Goal: Task Accomplishment & Management: Use online tool/utility

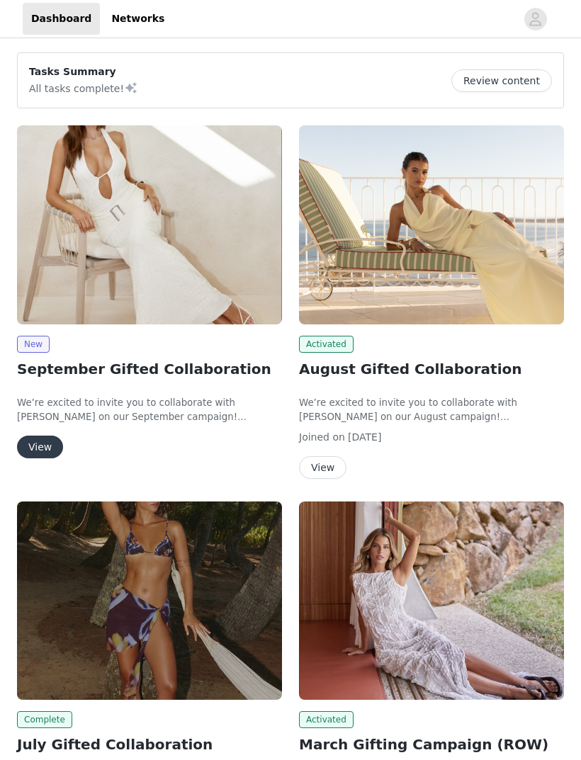
click at [60, 246] on img at bounding box center [149, 224] width 265 height 199
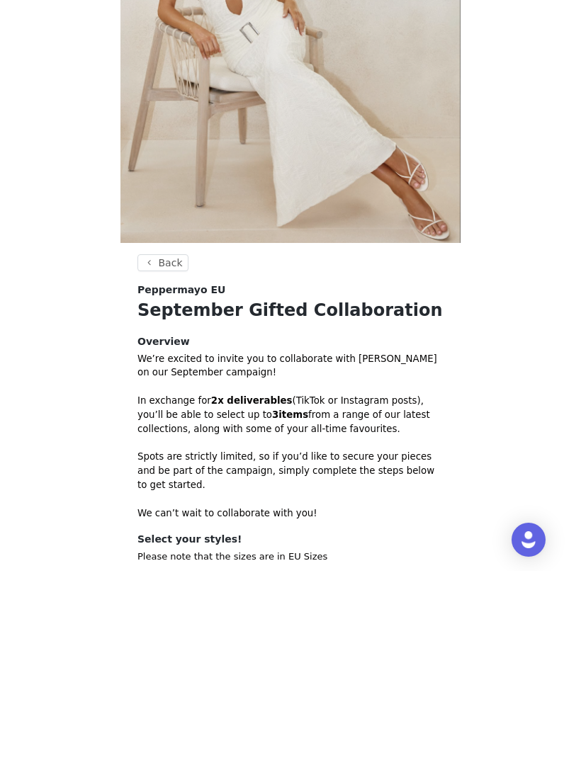
scroll to position [145, 0]
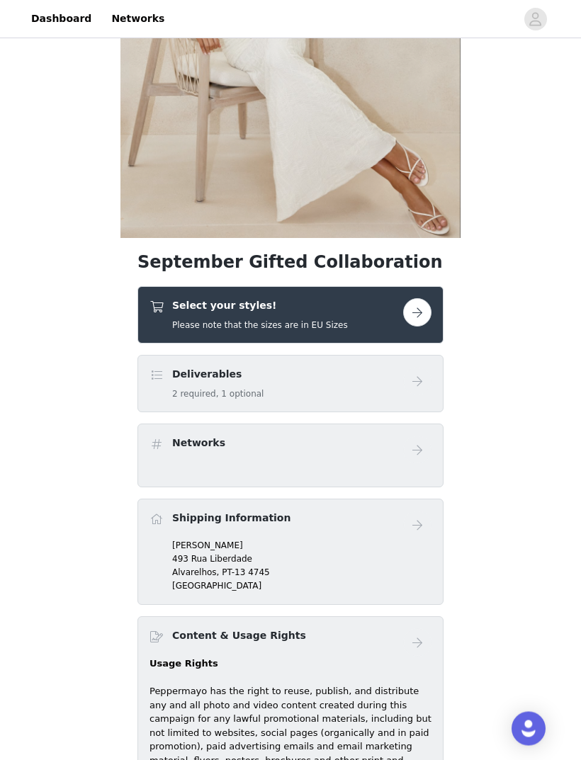
scroll to position [194, 0]
click at [412, 322] on button "button" at bounding box center [417, 312] width 28 height 28
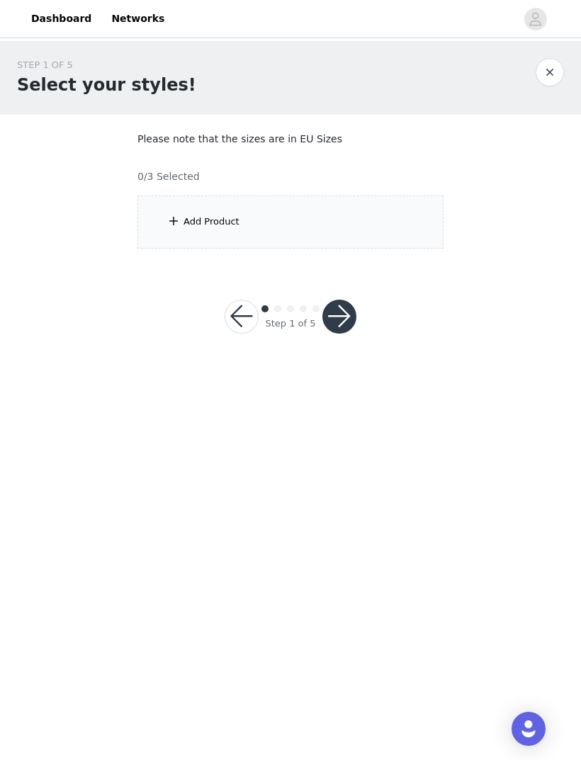
click at [354, 220] on div "Add Product" at bounding box center [290, 222] width 306 height 53
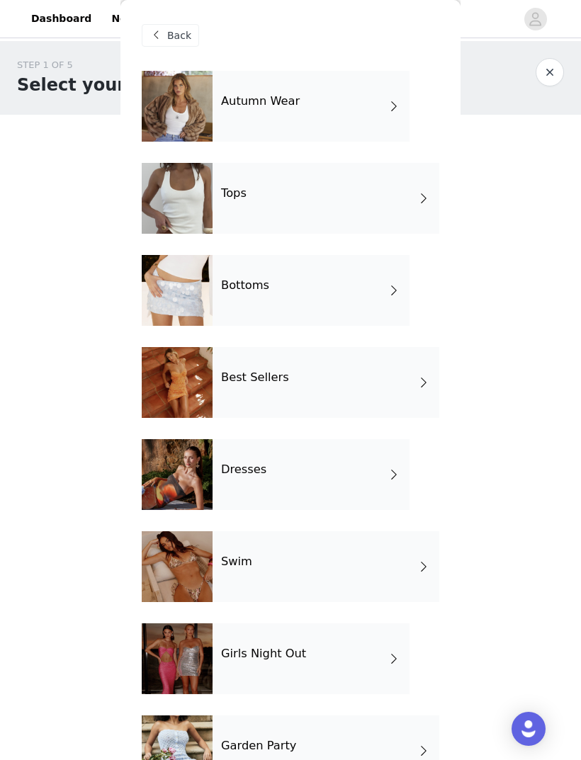
click at [365, 103] on div "Autumn Wear" at bounding box center [311, 106] width 197 height 71
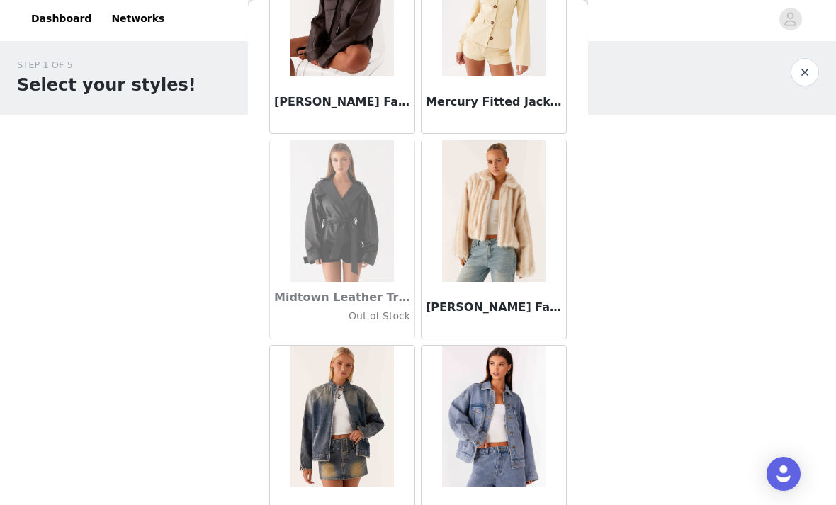
scroll to position [1373, 0]
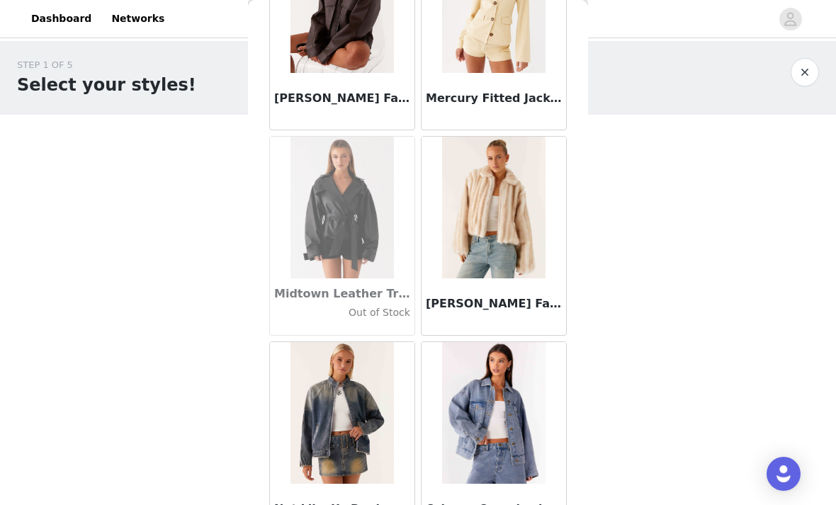
click at [346, 67] on img at bounding box center [342, 2] width 103 height 142
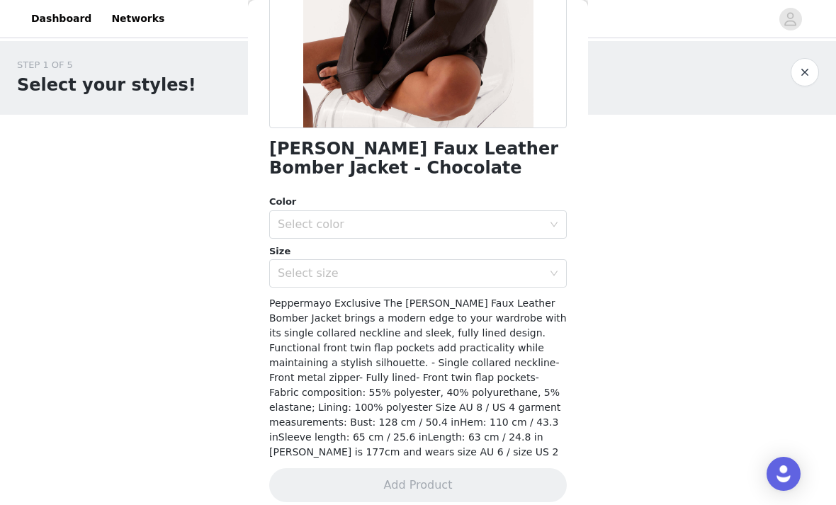
scroll to position [260, 0]
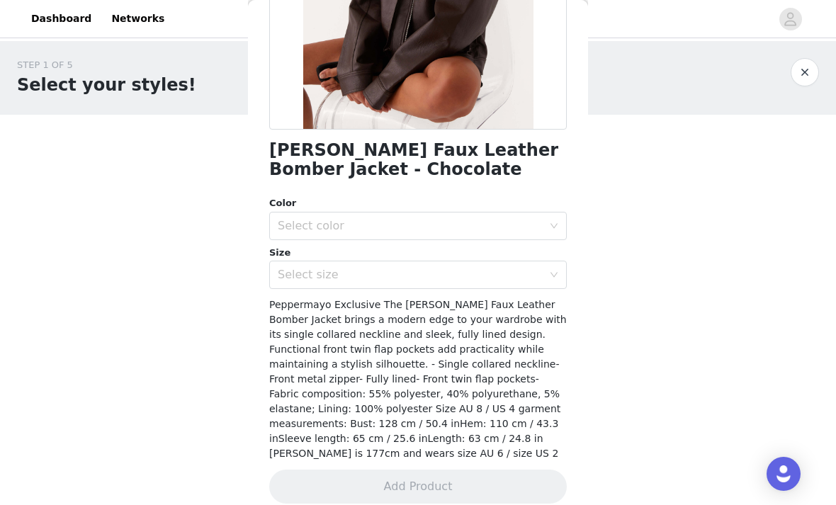
click at [502, 231] on div "Select color" at bounding box center [410, 226] width 265 height 14
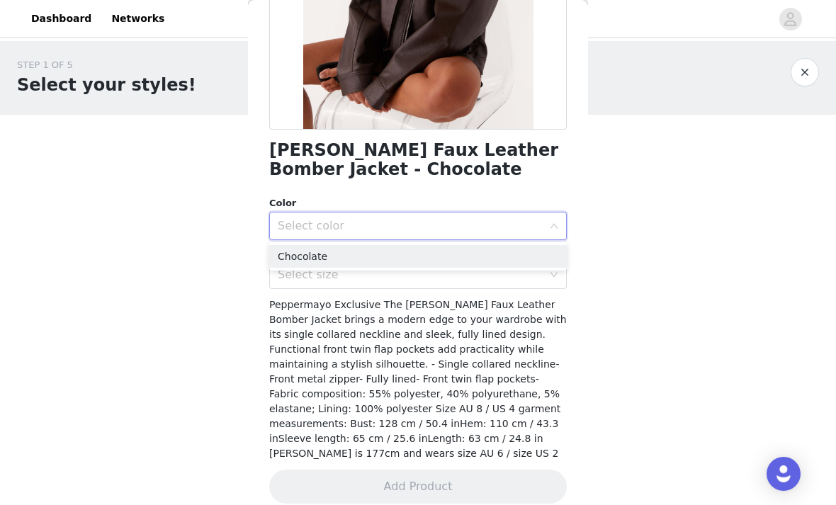
click at [485, 251] on li "Chocolate" at bounding box center [418, 256] width 298 height 23
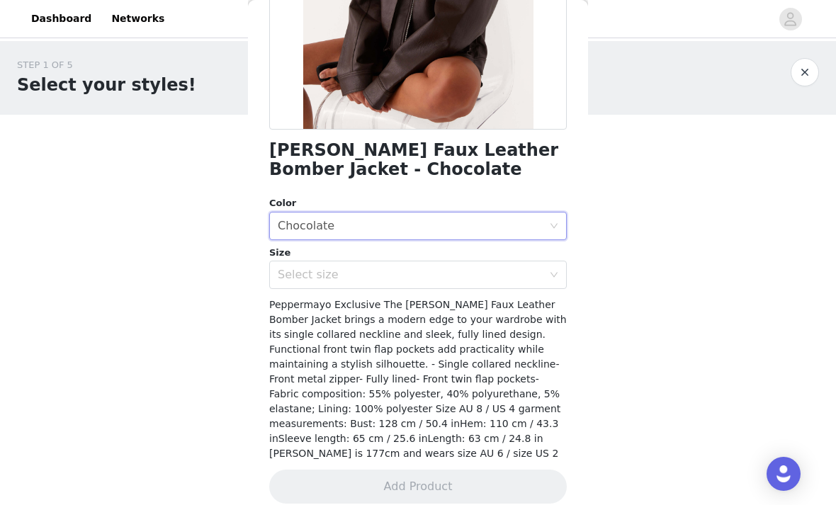
click at [482, 271] on div "Select size" at bounding box center [410, 275] width 265 height 14
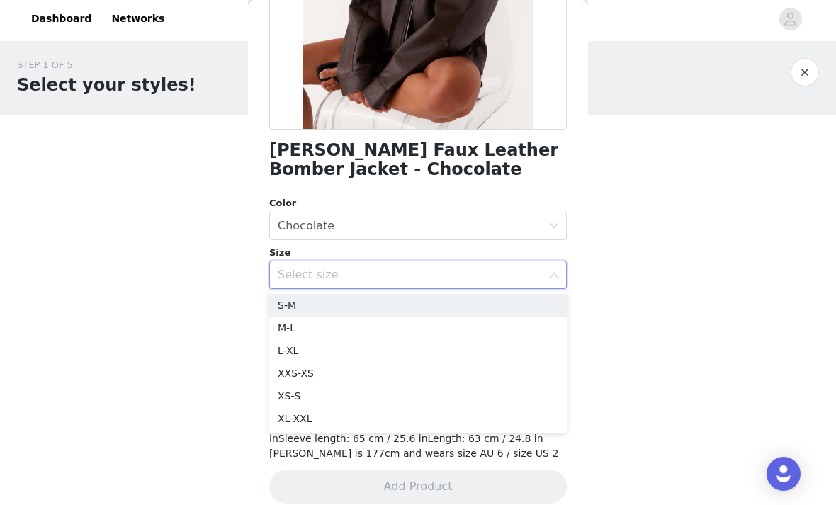
click at [352, 393] on li "XS-S" at bounding box center [418, 396] width 298 height 23
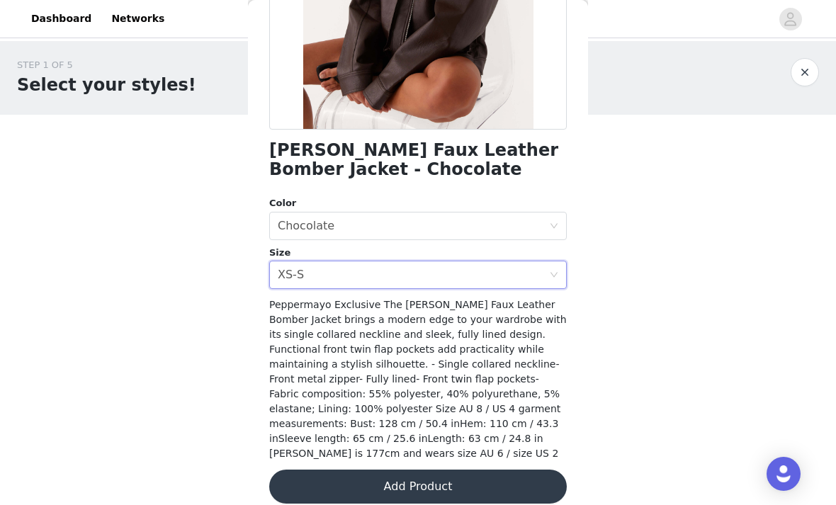
click at [332, 470] on button "Add Product" at bounding box center [418, 487] width 298 height 34
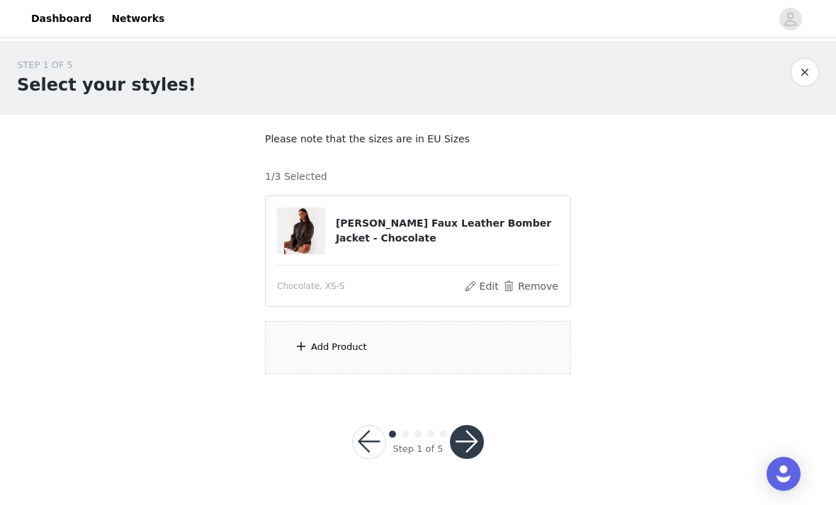
click at [406, 350] on div "Add Product" at bounding box center [418, 347] width 306 height 53
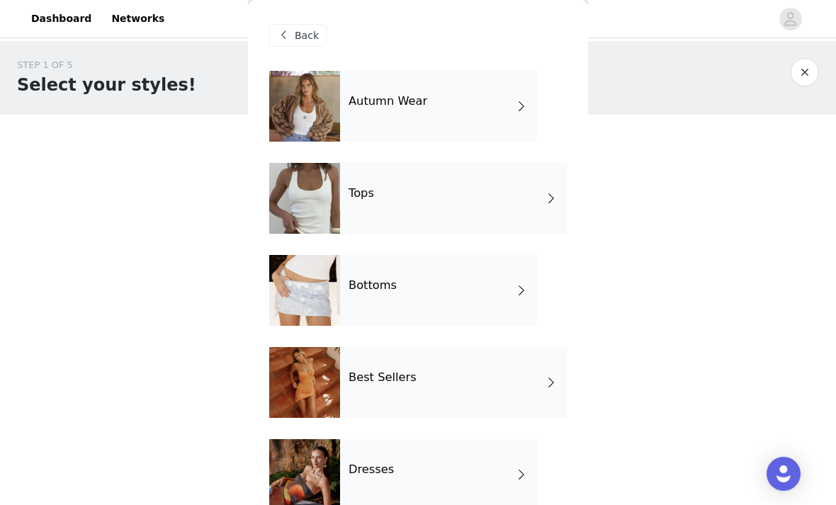
click at [506, 195] on div "Tops" at bounding box center [453, 198] width 227 height 71
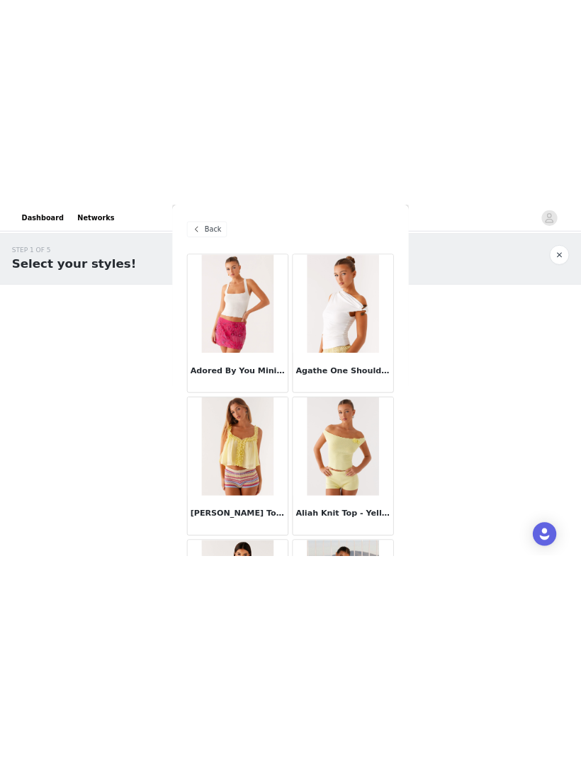
scroll to position [0, 0]
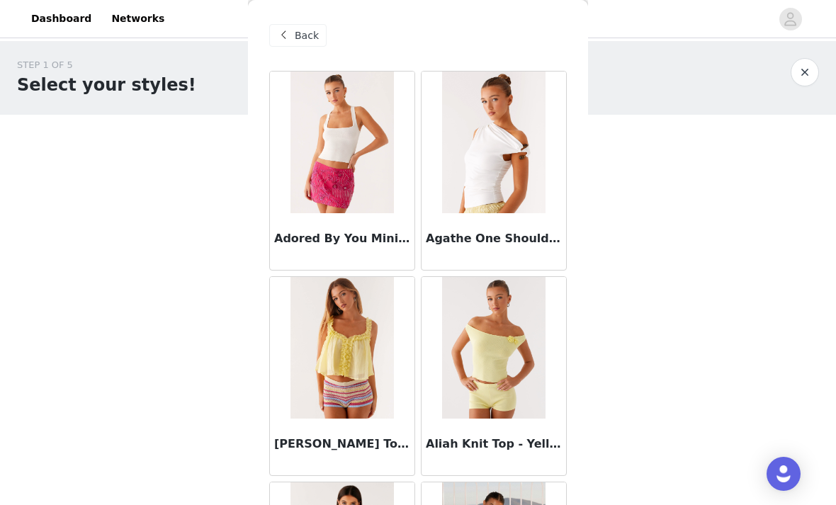
click at [298, 38] on span "Back" at bounding box center [307, 35] width 24 height 15
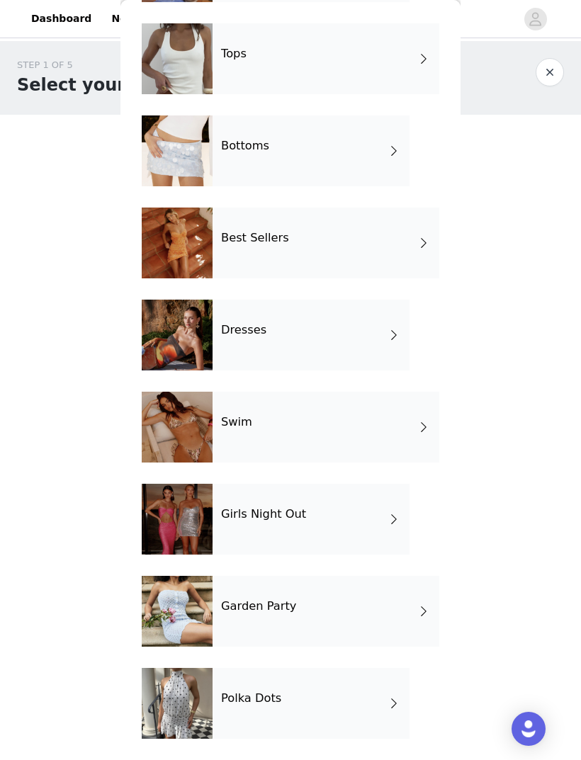
scroll to position [140, 0]
click at [365, 707] on div "Polka Dots" at bounding box center [311, 703] width 197 height 71
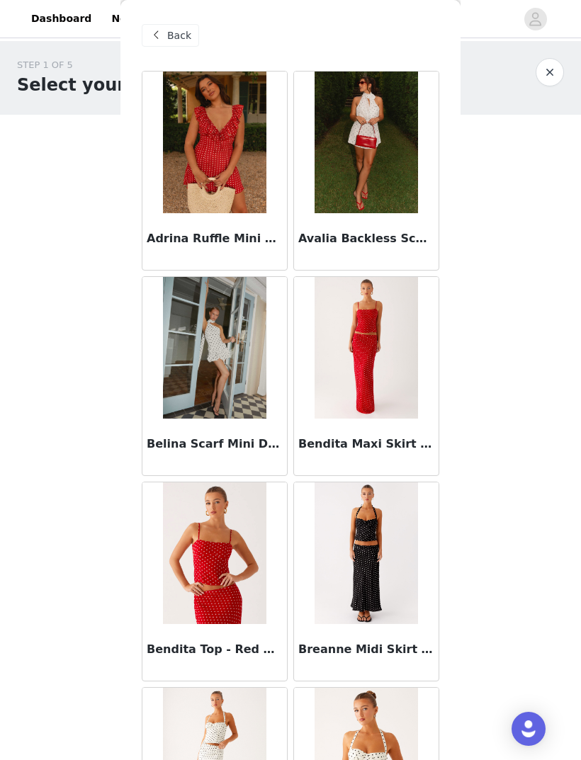
scroll to position [0, 0]
click at [180, 31] on span "Back" at bounding box center [179, 35] width 24 height 15
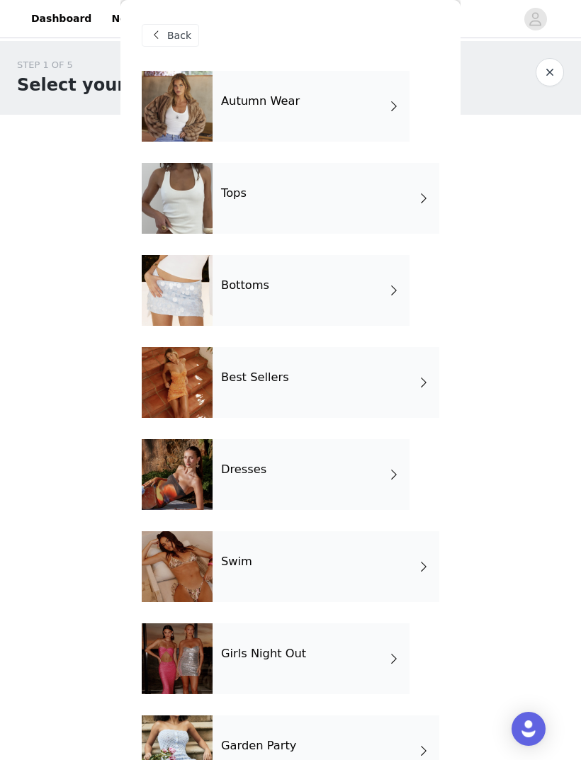
click at [291, 657] on h4 "Girls Night Out" at bounding box center [263, 654] width 85 height 13
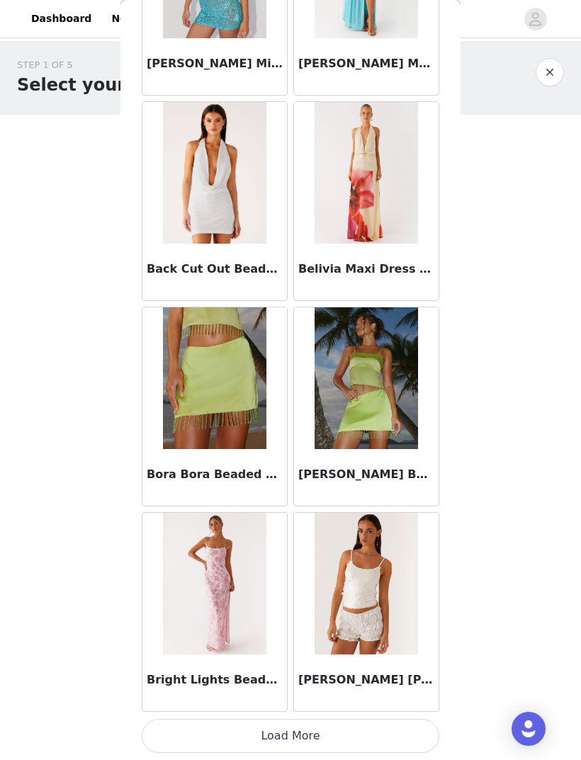
scroll to position [1408, 0]
click at [366, 731] on button "Load More" at bounding box center [291, 736] width 298 height 34
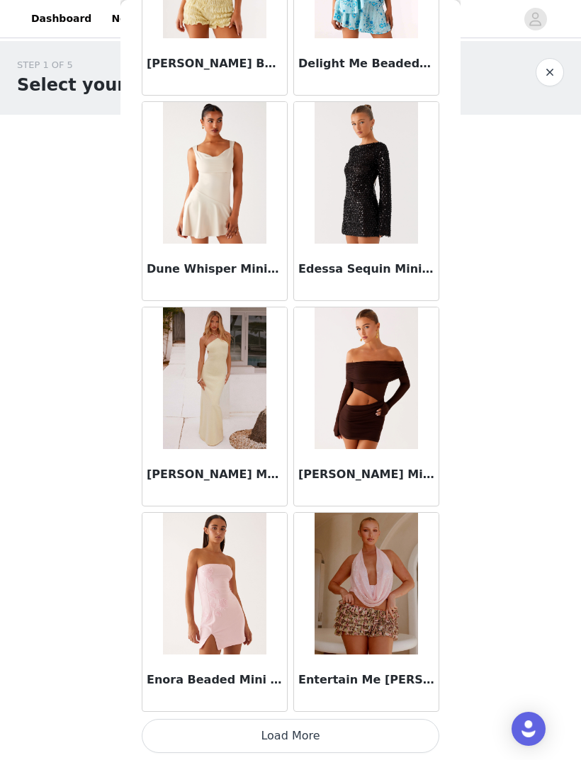
scroll to position [3463, 0]
click at [318, 732] on button "Load More" at bounding box center [291, 736] width 298 height 34
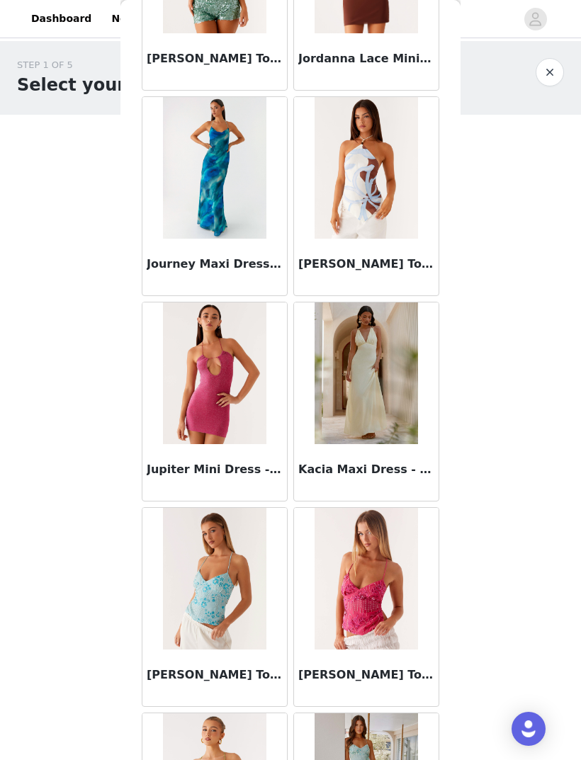
scroll to position [5430, 0]
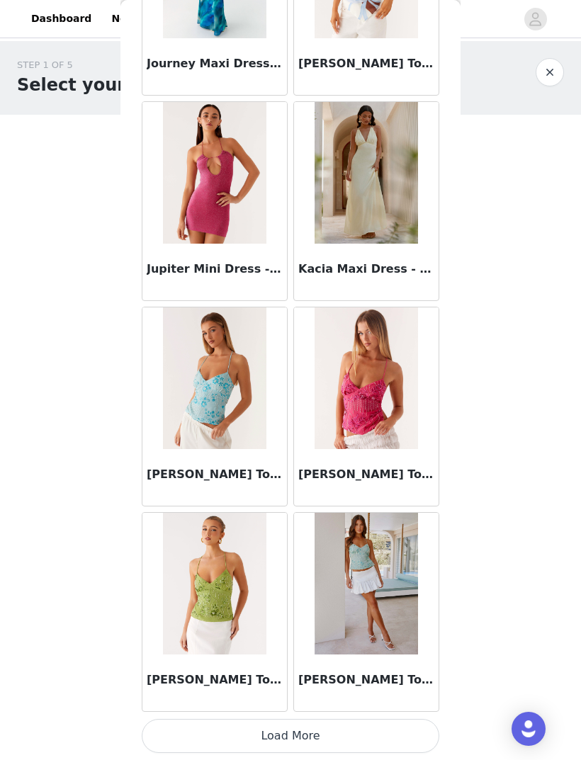
click at [313, 731] on button "Load More" at bounding box center [291, 736] width 298 height 34
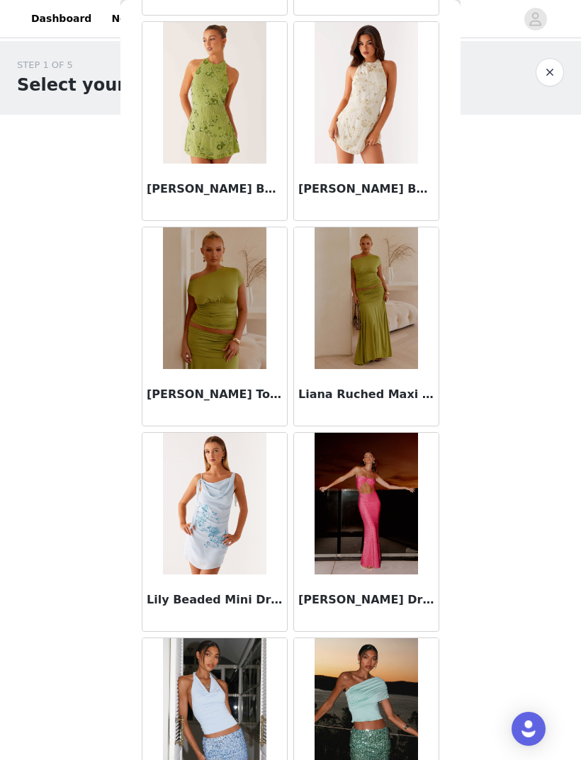
scroll to position [7051, 0]
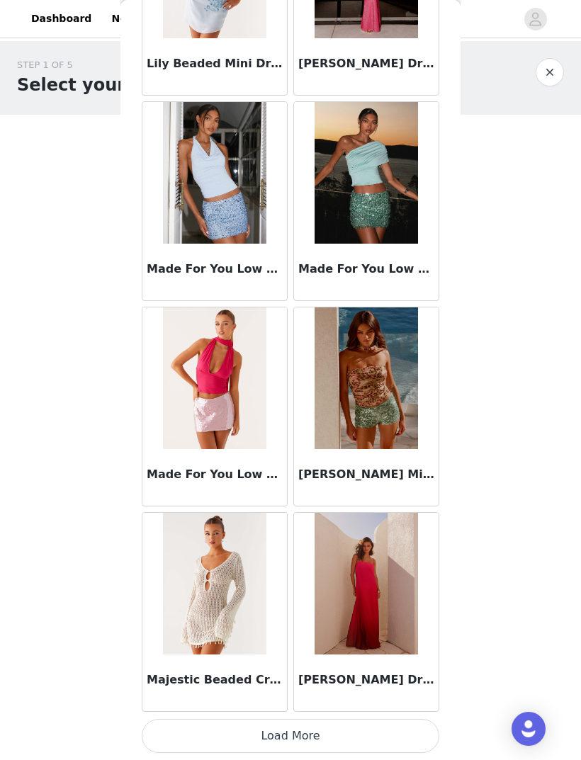
click at [371, 730] on button "Load More" at bounding box center [291, 736] width 298 height 34
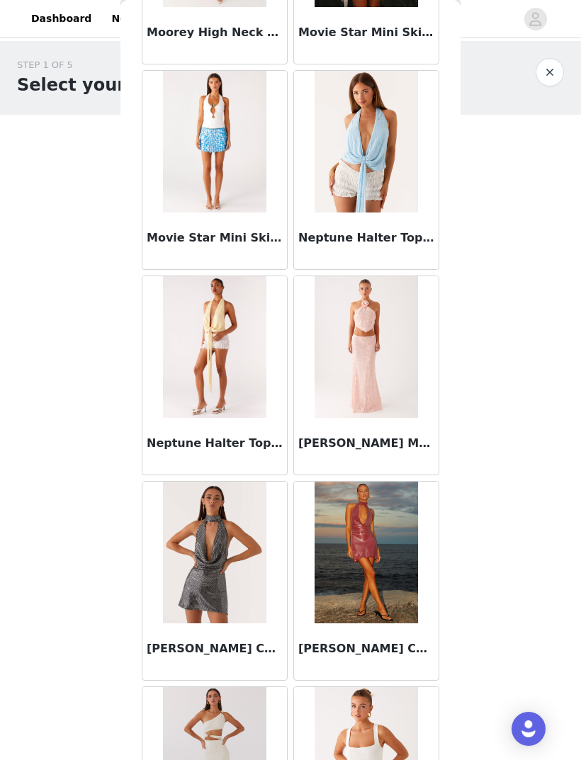
scroll to position [9265, 0]
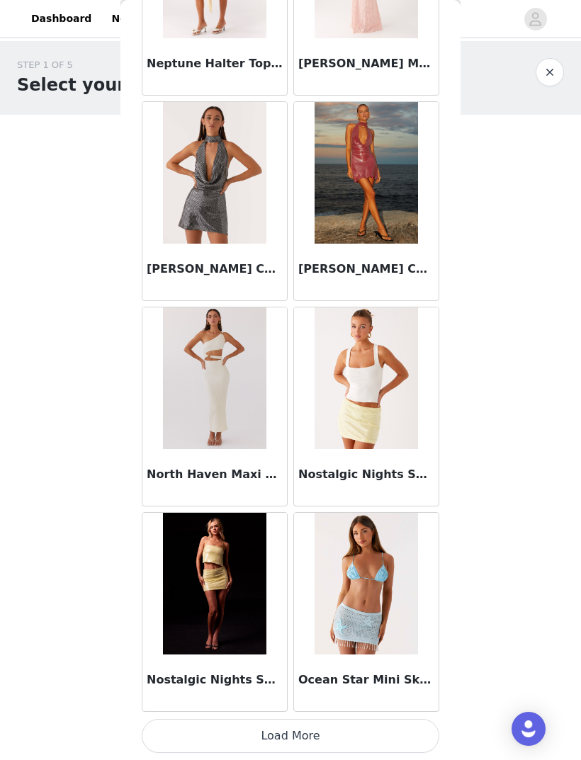
click at [344, 731] on button "Load More" at bounding box center [291, 736] width 298 height 34
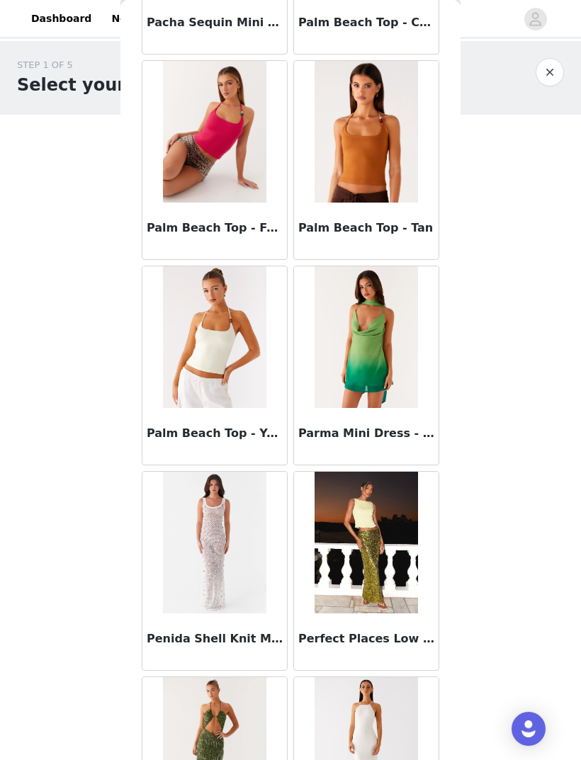
scroll to position [10710, 0]
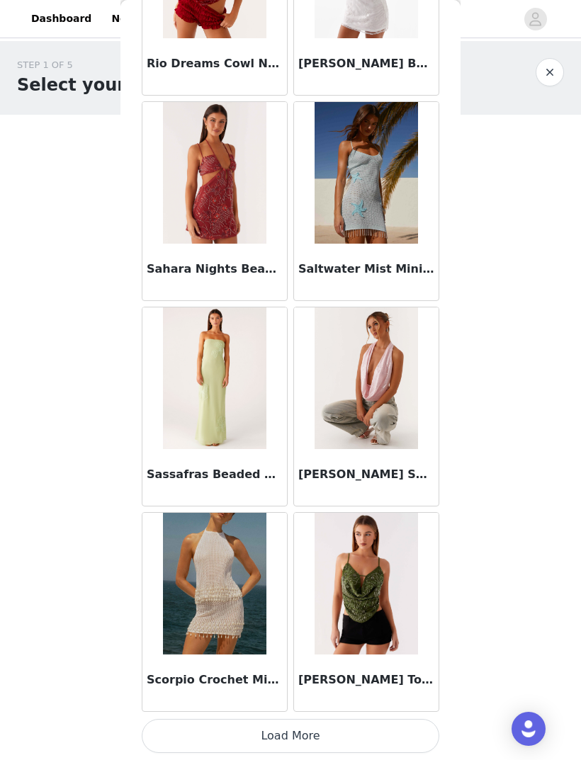
click at [293, 732] on button "Load More" at bounding box center [291, 736] width 298 height 34
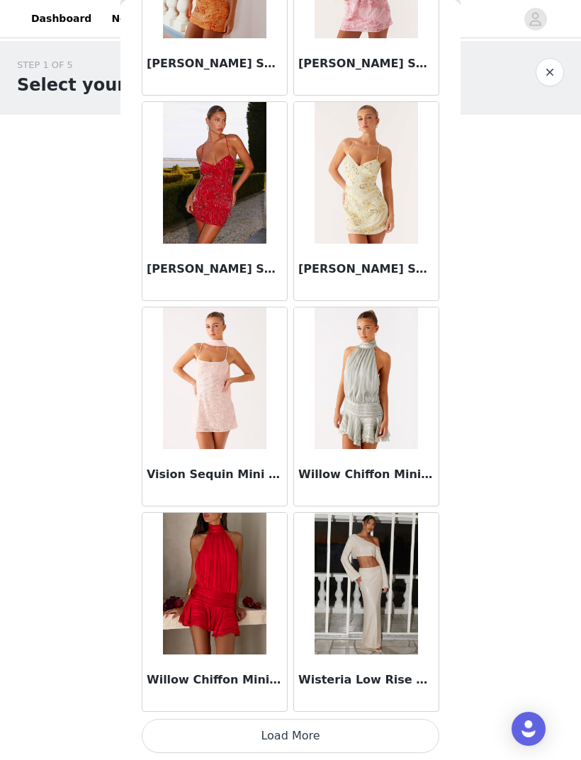
scroll to position [13738, 0]
click at [385, 731] on button "Load More" at bounding box center [291, 736] width 298 height 34
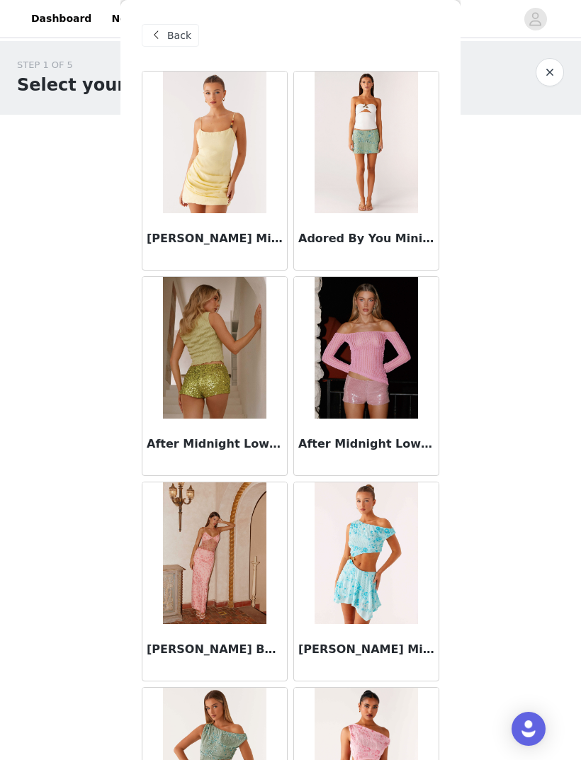
scroll to position [0, 0]
click at [175, 35] on span "Back" at bounding box center [179, 35] width 24 height 15
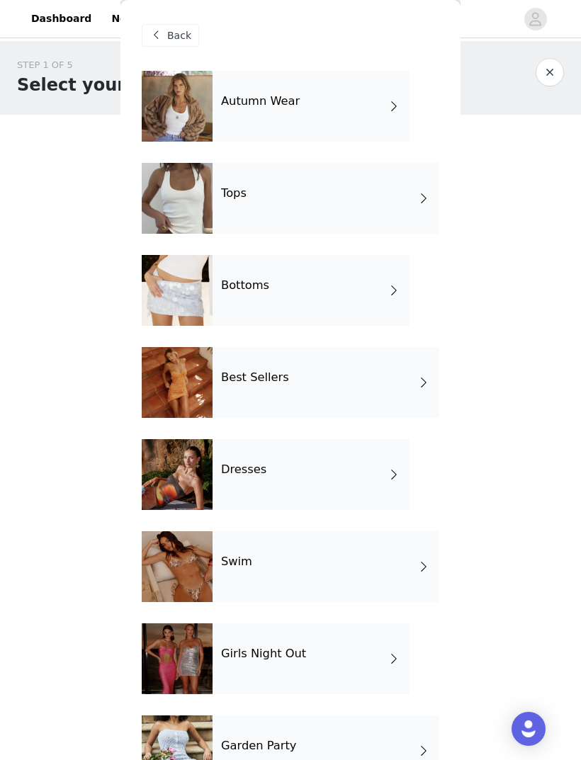
click at [345, 471] on div "Dresses" at bounding box center [311, 474] width 197 height 71
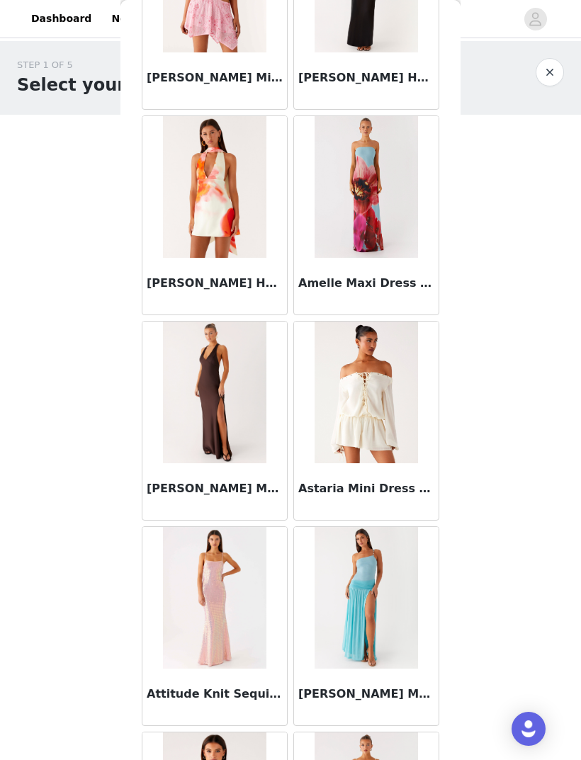
scroll to position [166, 0]
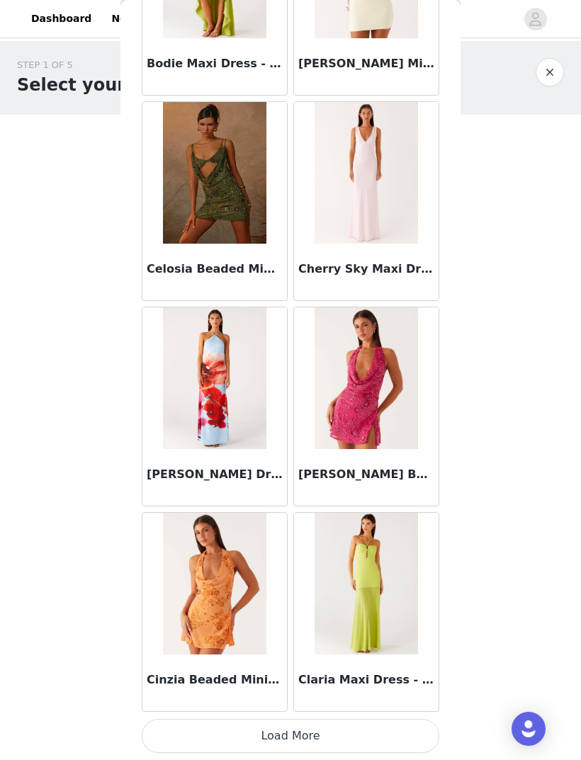
click at [399, 736] on button "Load More" at bounding box center [291, 736] width 298 height 34
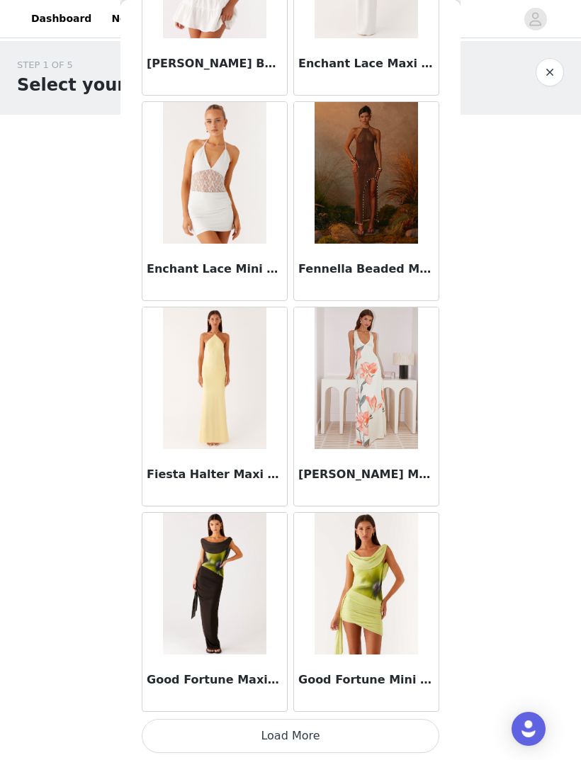
scroll to position [3463, 0]
click at [418, 710] on div "Good Fortune Mini Dress - Lime" at bounding box center [366, 683] width 145 height 57
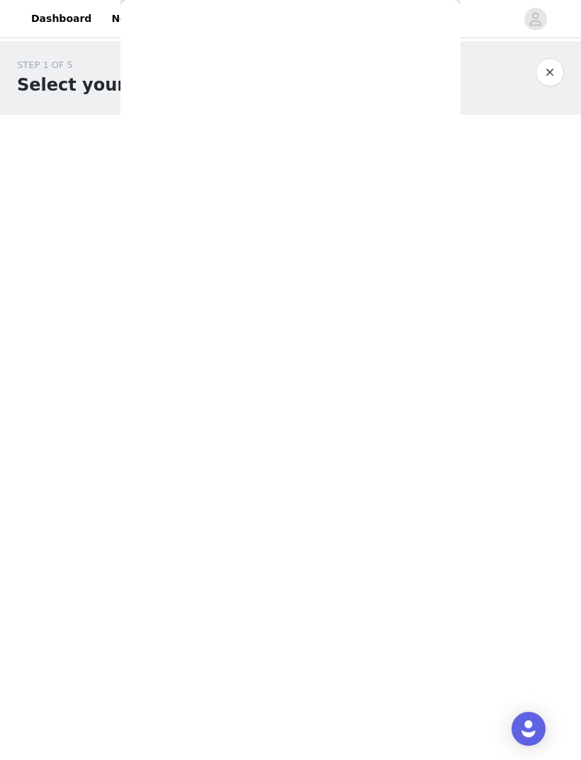
scroll to position [0, 0]
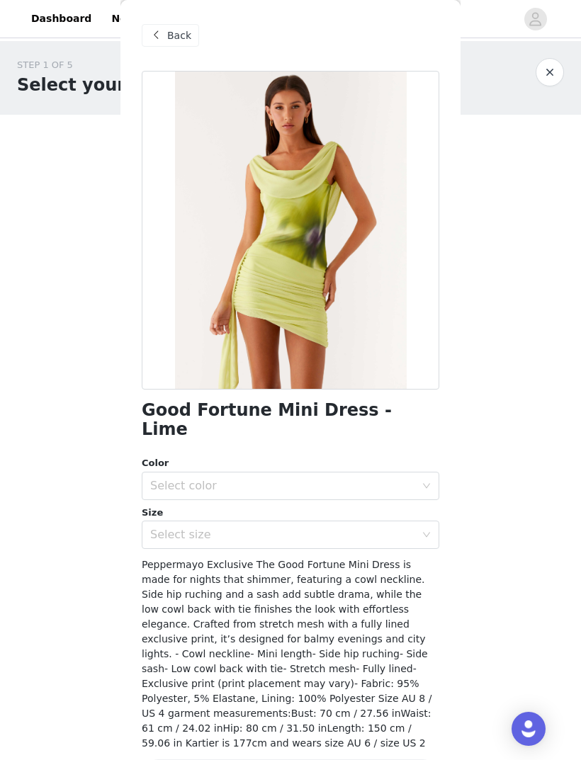
click at [171, 36] on span "Back" at bounding box center [179, 35] width 24 height 15
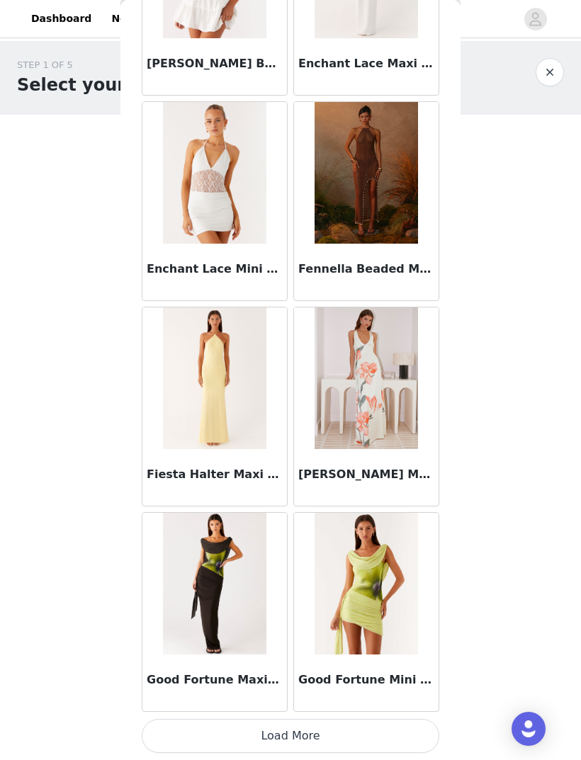
click at [323, 734] on button "Load More" at bounding box center [291, 736] width 298 height 34
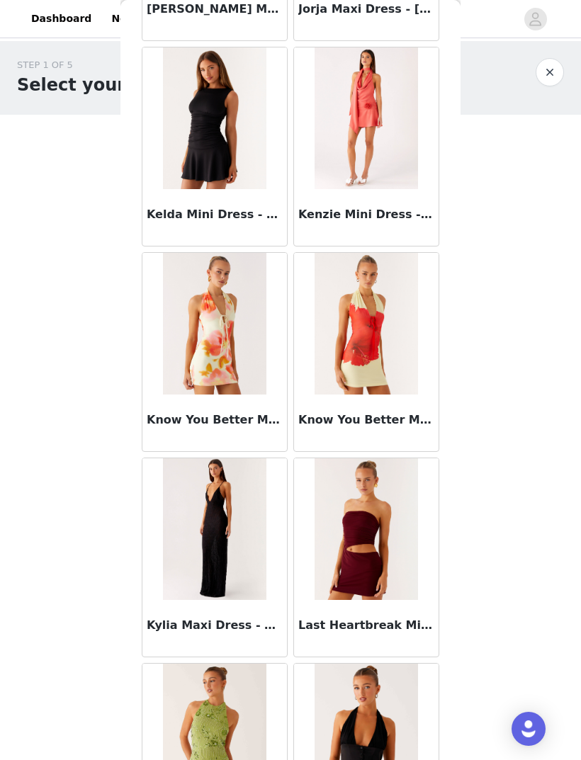
scroll to position [5184, 0]
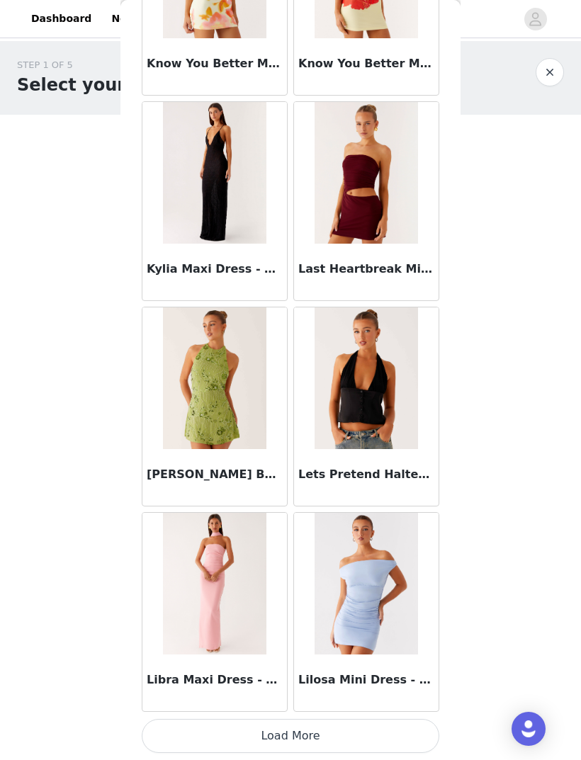
click at [369, 720] on button "Load More" at bounding box center [291, 736] width 298 height 34
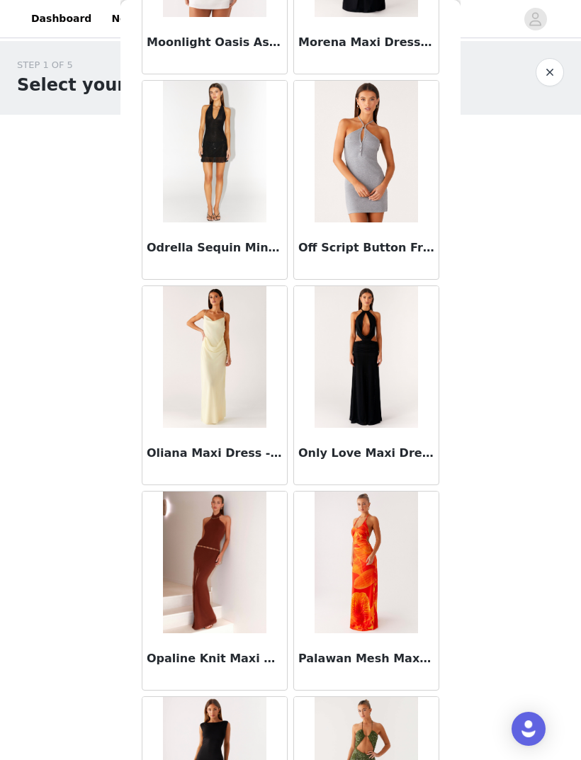
scroll to position [7396, 0]
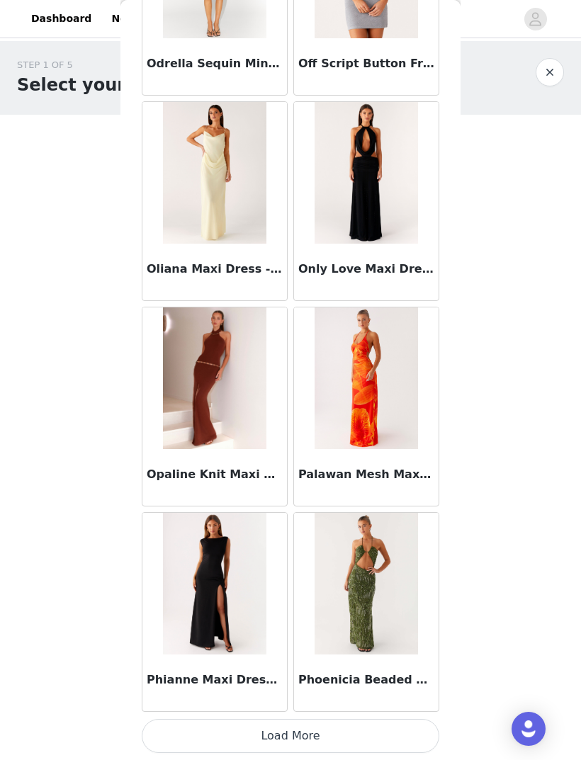
click at [391, 728] on button "Load More" at bounding box center [291, 736] width 298 height 34
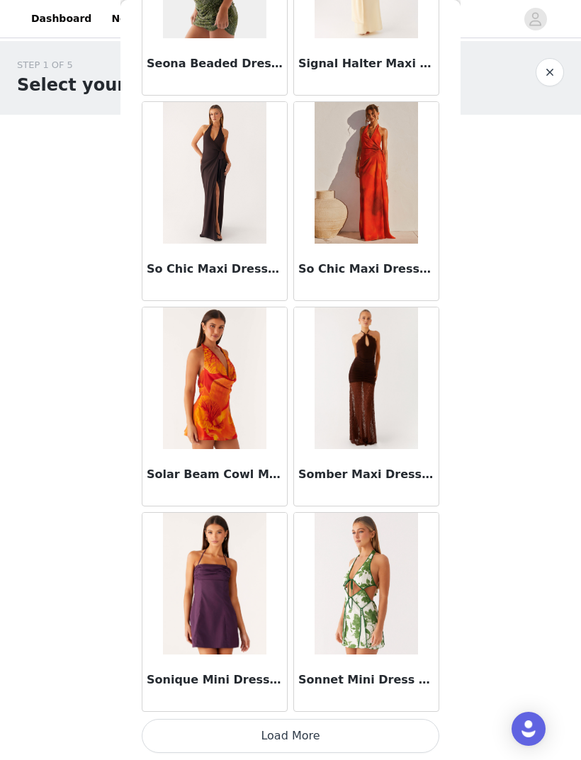
scroll to position [9628, 0]
click at [387, 729] on button "Load More" at bounding box center [291, 736] width 298 height 34
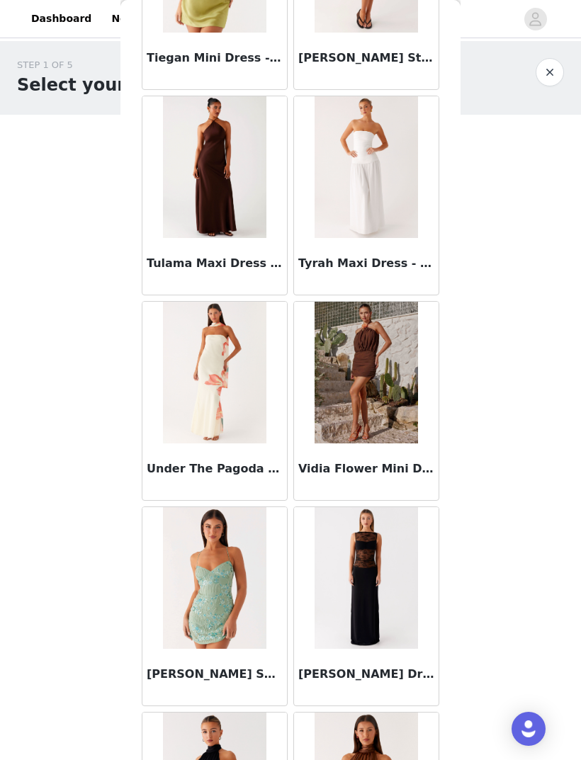
scroll to position [10661, 0]
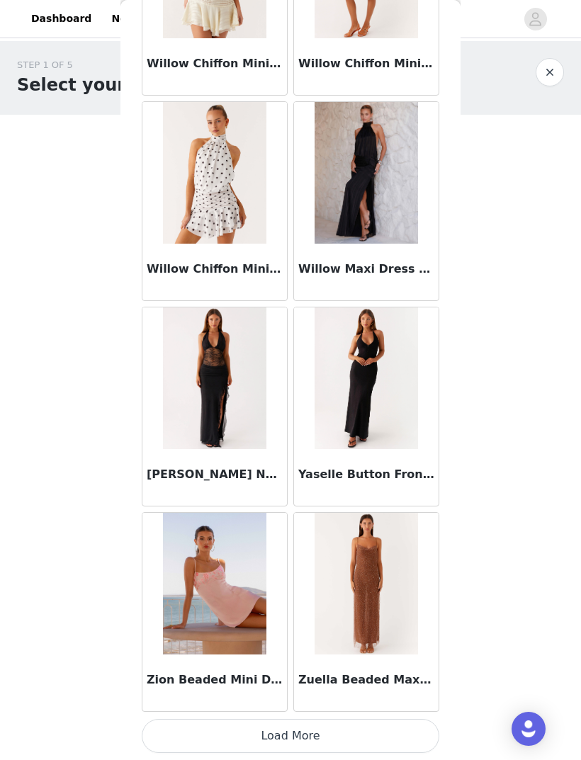
click at [388, 733] on button "Load More" at bounding box center [291, 736] width 298 height 34
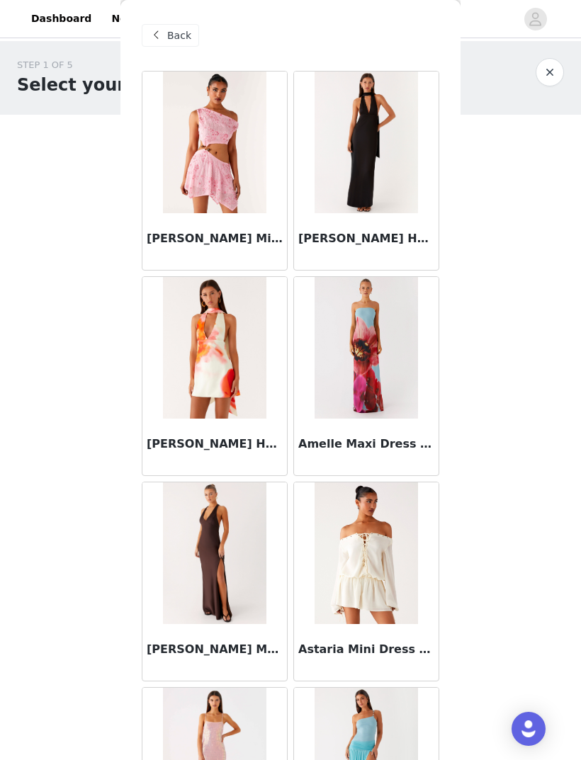
scroll to position [0, 0]
click at [175, 30] on span "Back" at bounding box center [179, 35] width 24 height 15
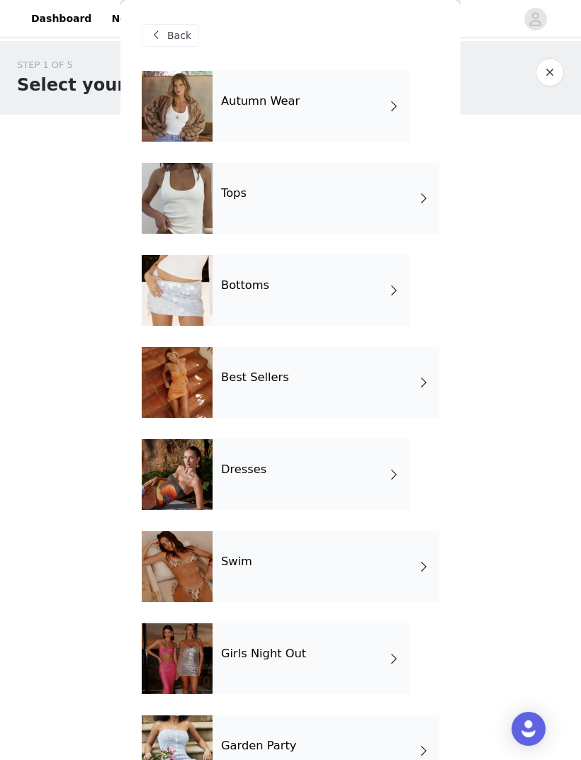
click at [344, 372] on div "Best Sellers" at bounding box center [326, 382] width 227 height 71
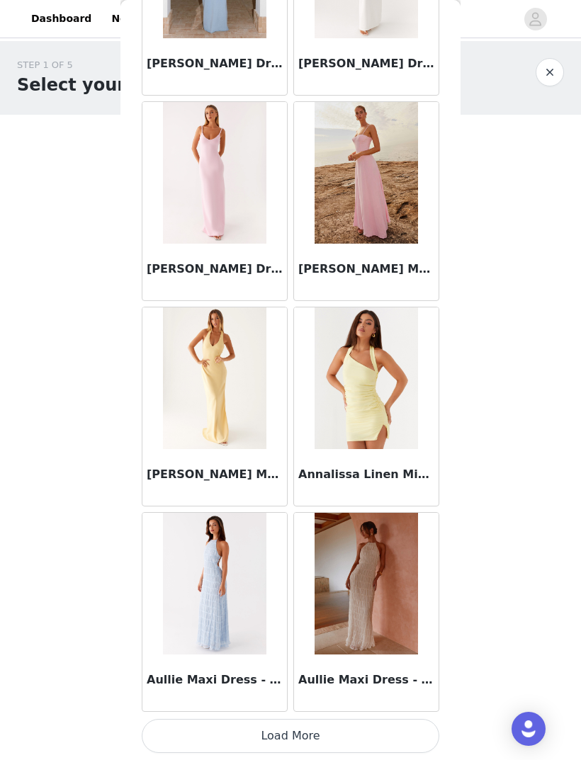
click at [405, 738] on button "Load More" at bounding box center [291, 736] width 298 height 34
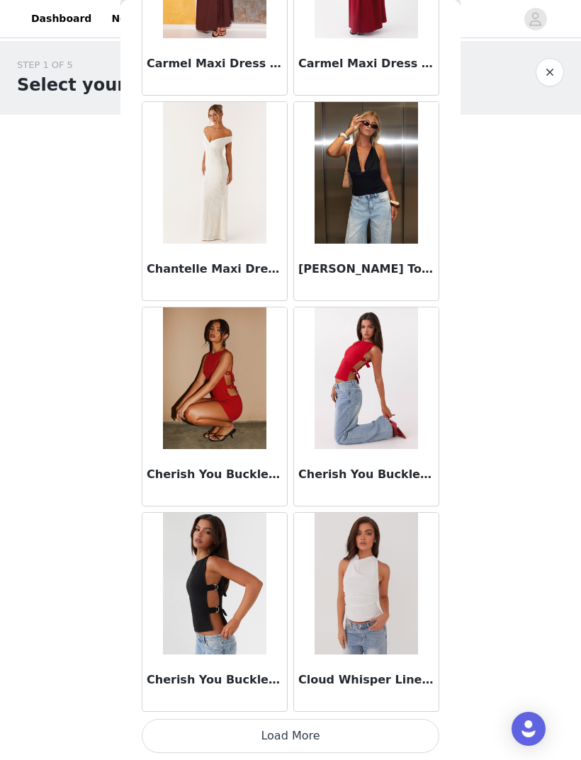
click at [388, 731] on button "Load More" at bounding box center [291, 736] width 298 height 34
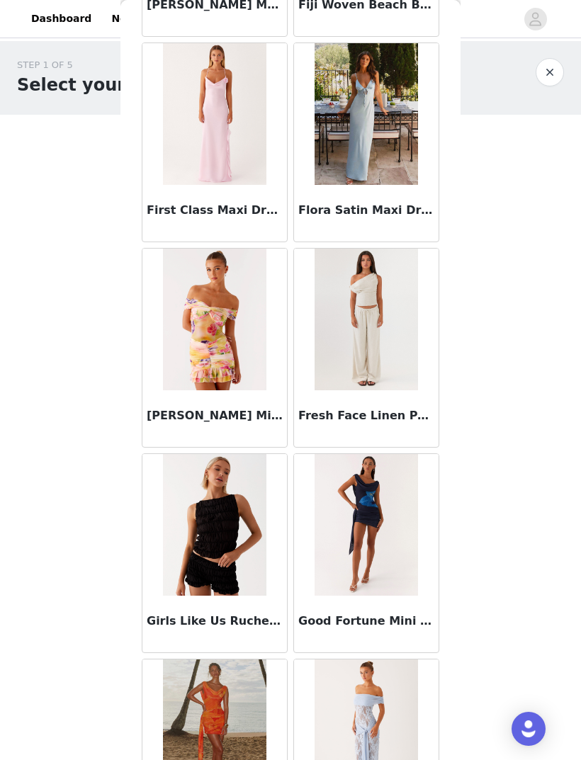
scroll to position [5382, 0]
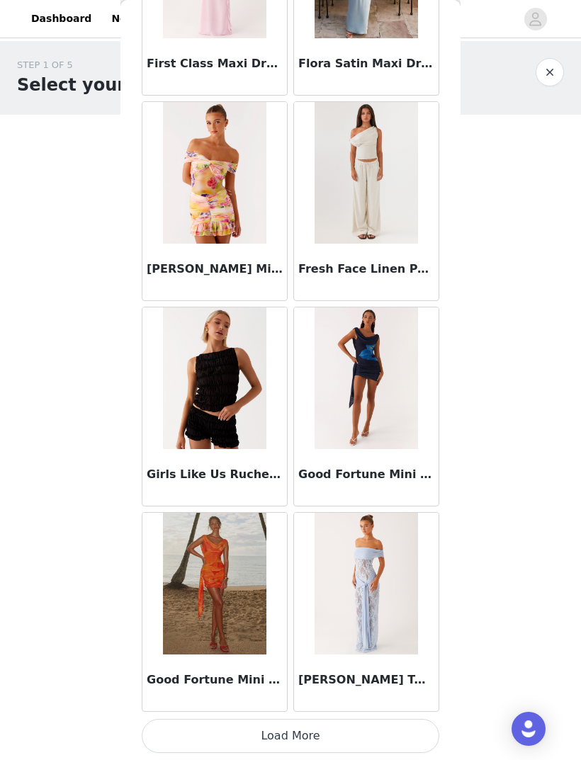
click at [361, 733] on button "Load More" at bounding box center [291, 736] width 298 height 34
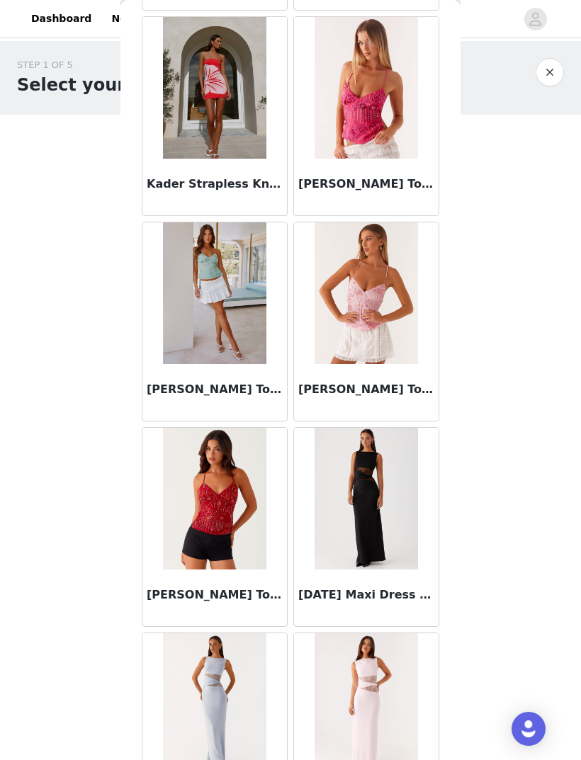
scroll to position [7248, 0]
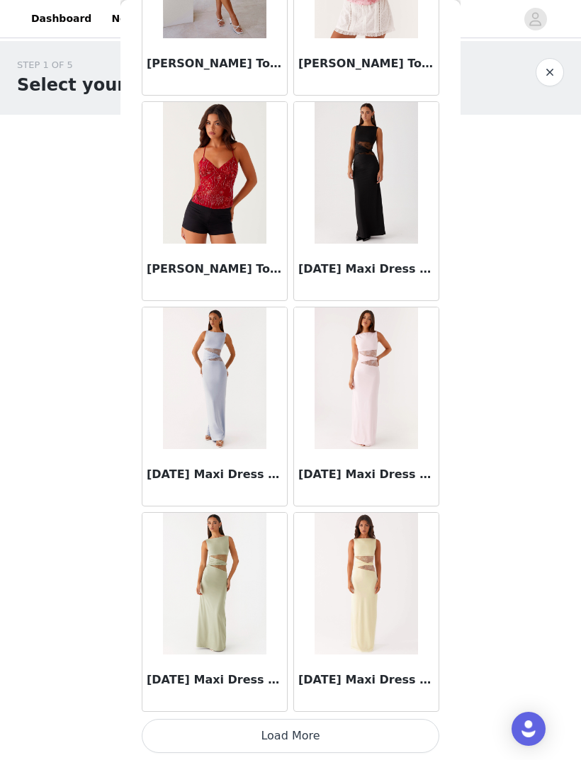
click at [404, 726] on button "Load More" at bounding box center [291, 736] width 298 height 34
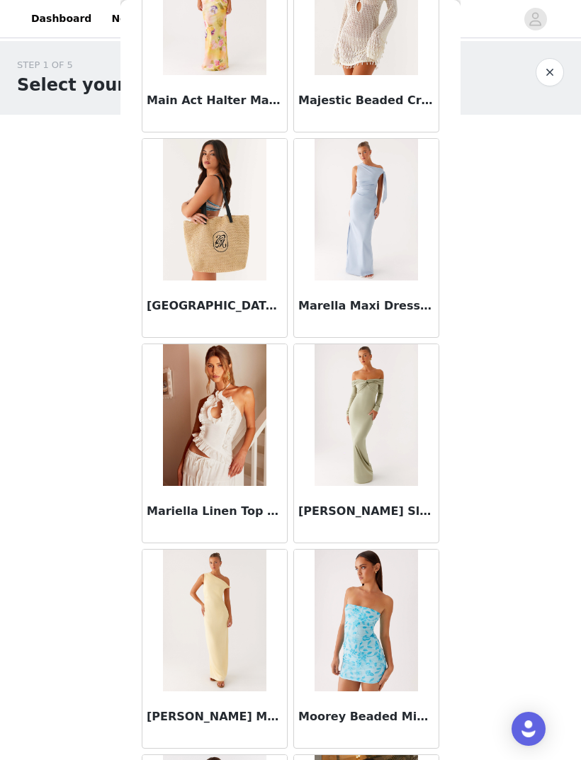
scroll to position [8977, 0]
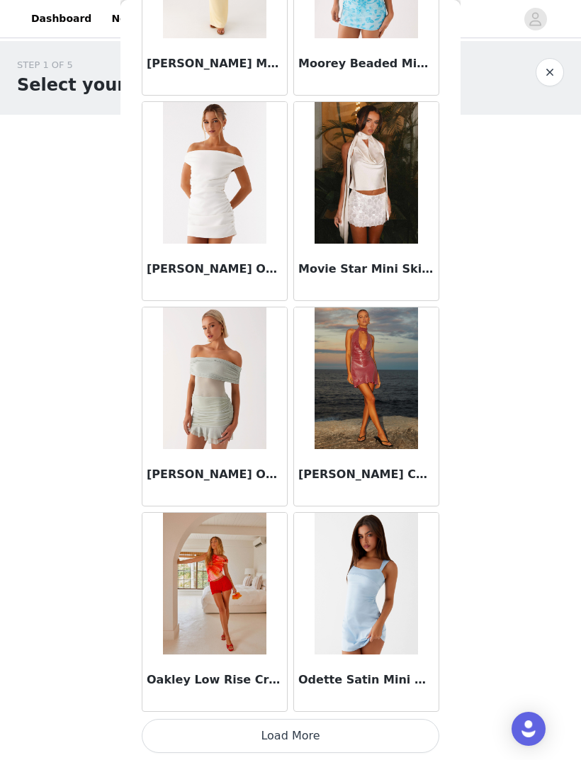
click at [370, 732] on button "Load More" at bounding box center [291, 736] width 298 height 34
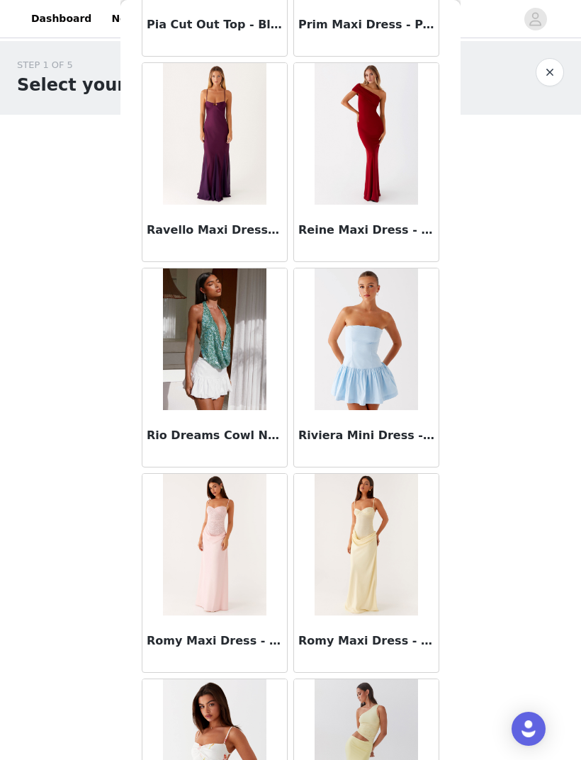
scroll to position [11534, 0]
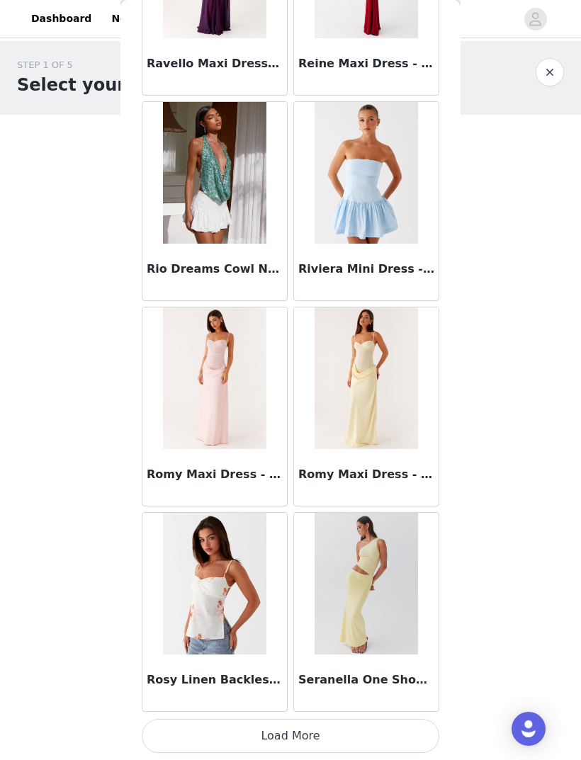
click at [401, 722] on button "Load More" at bounding box center [291, 736] width 298 height 34
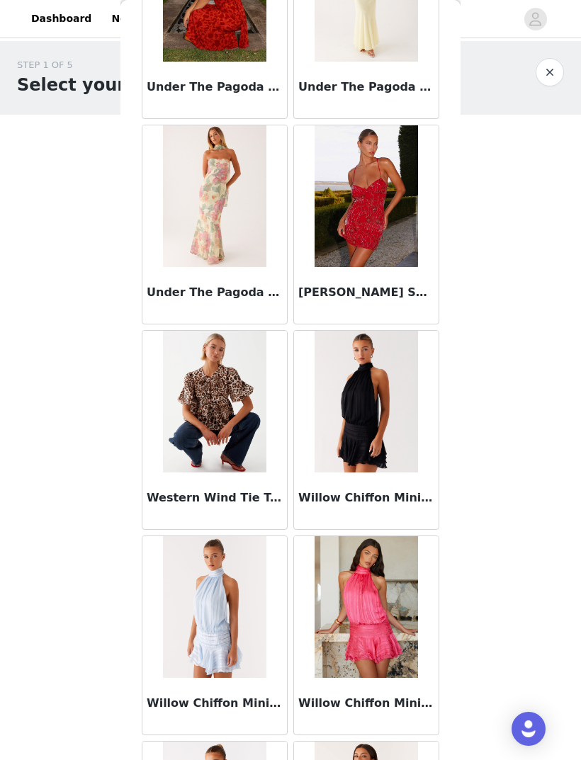
scroll to position [13524, 0]
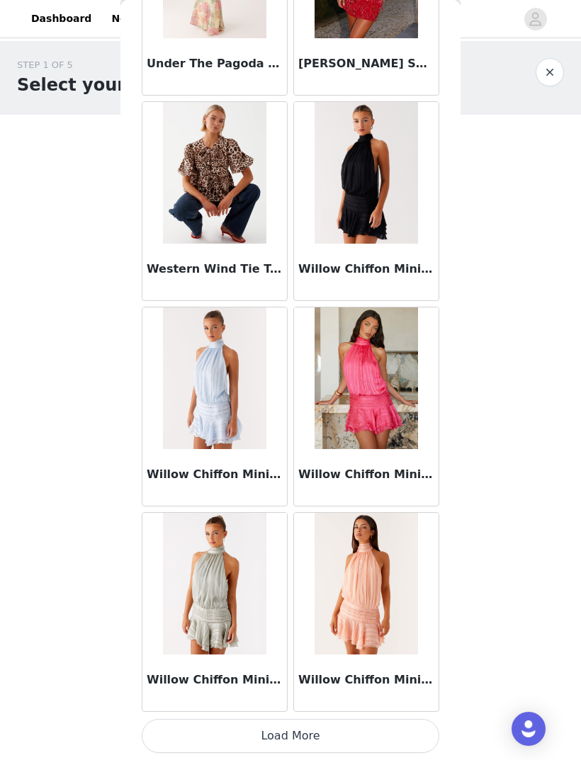
click at [393, 728] on button "Load More" at bounding box center [291, 736] width 298 height 34
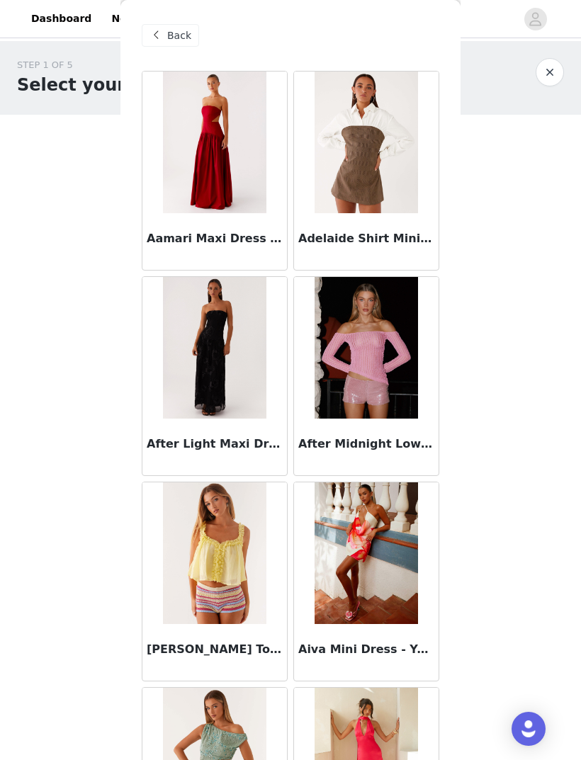
scroll to position [0, 0]
click at [159, 34] on span at bounding box center [155, 35] width 17 height 17
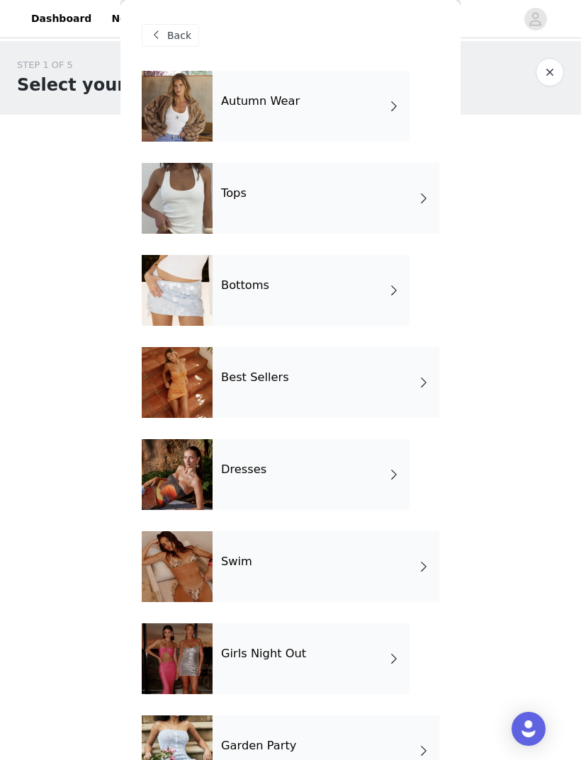
click at [339, 295] on div "Bottoms" at bounding box center [311, 290] width 197 height 71
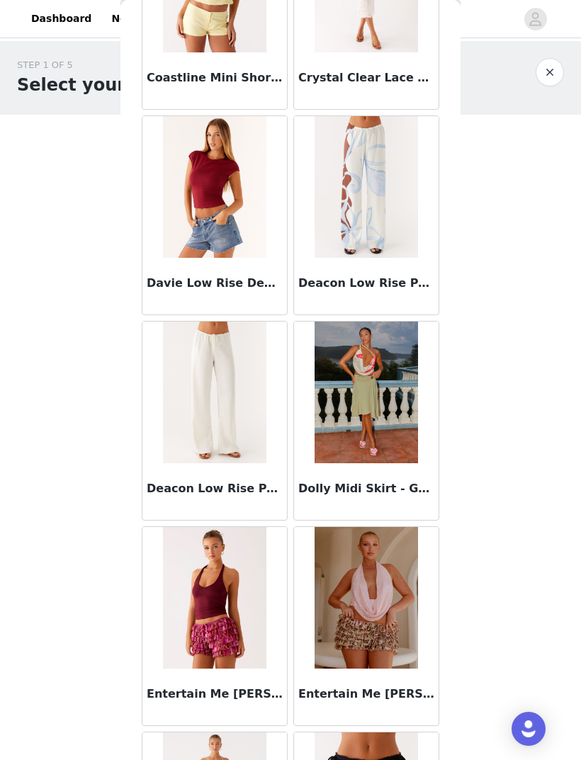
scroll to position [987, 0]
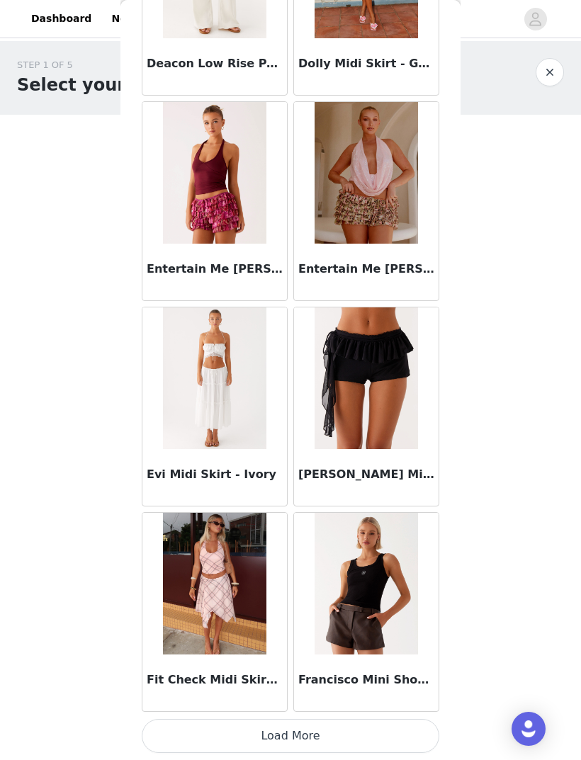
click at [399, 724] on button "Load More" at bounding box center [291, 736] width 298 height 34
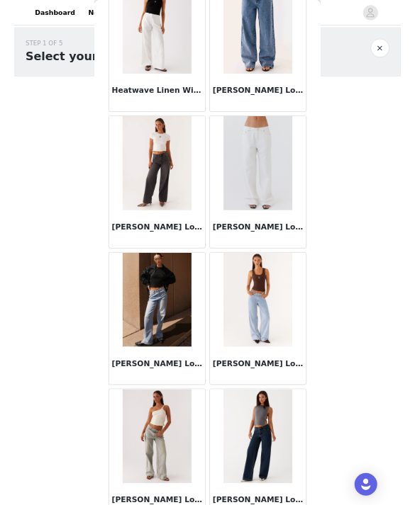
scroll to position [2774, 0]
